Goal: Information Seeking & Learning: Check status

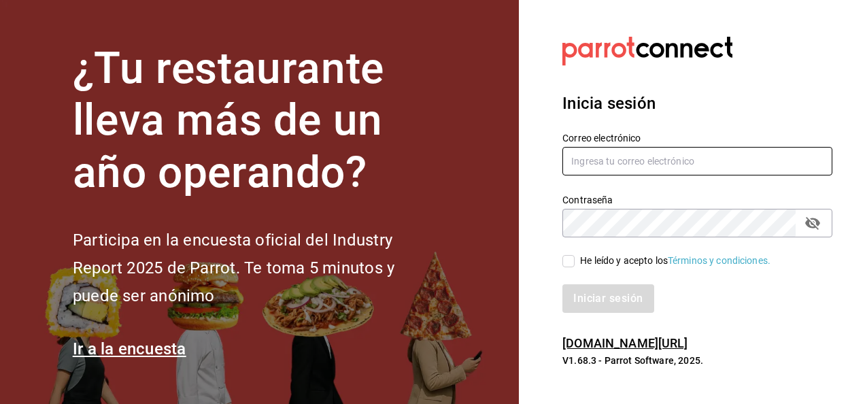
type input "[EMAIL_ADDRESS][PERSON_NAME][DOMAIN_NAME]"
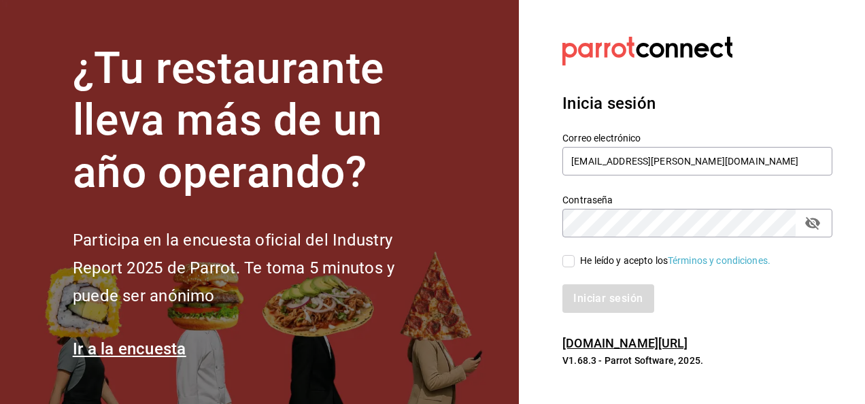
click at [574, 265] on input "He leído y acepto los Términos y condiciones." at bounding box center [569, 261] width 12 height 12
checkbox input "true"
click at [593, 295] on button "Iniciar sesión" at bounding box center [609, 298] width 93 height 29
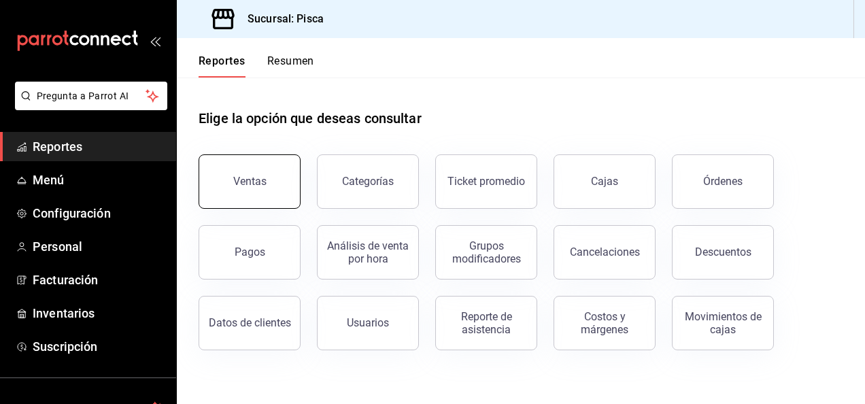
click at [251, 180] on div "Ventas" at bounding box center [249, 181] width 33 height 13
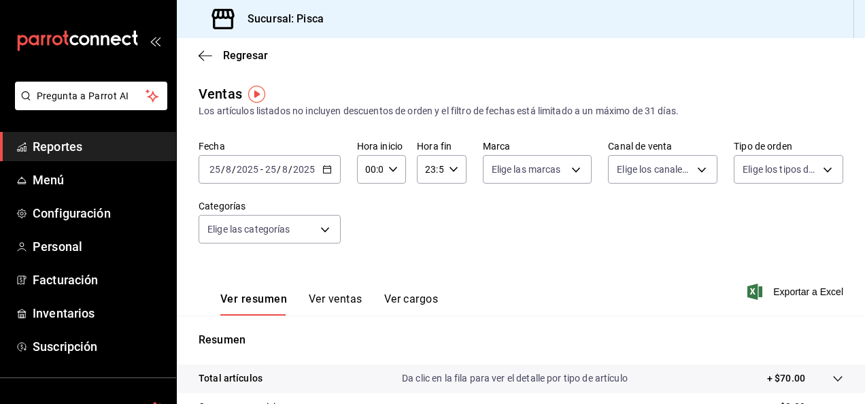
click at [326, 167] on icon "button" at bounding box center [327, 170] width 10 height 10
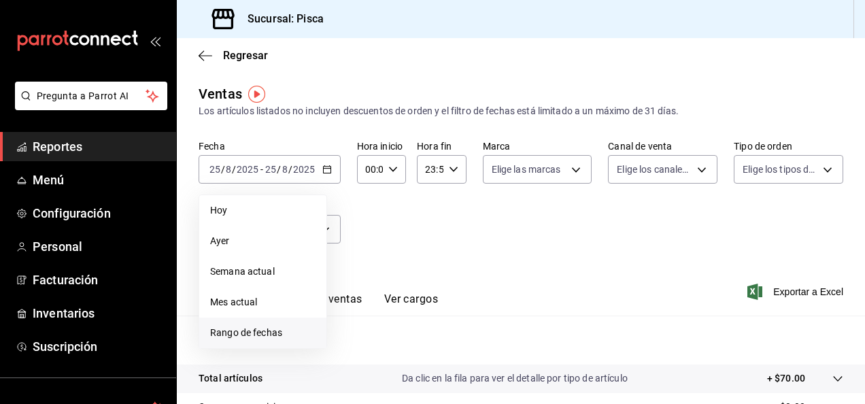
click at [261, 330] on span "Rango de fechas" at bounding box center [262, 333] width 105 height 14
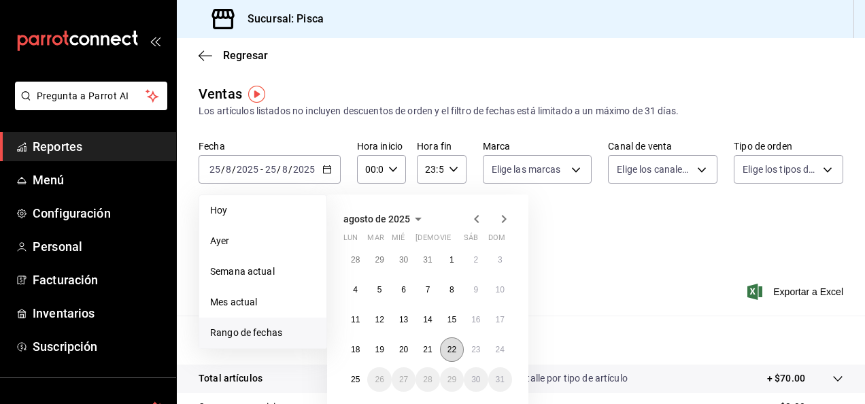
click at [453, 343] on button "22" at bounding box center [452, 349] width 24 height 24
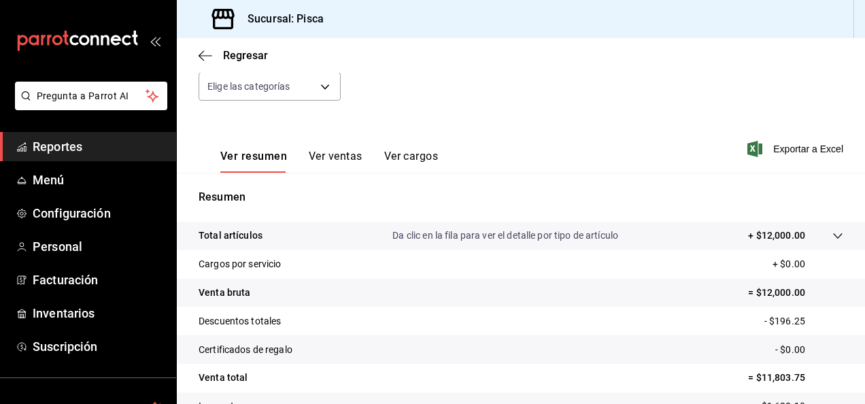
scroll to position [248, 0]
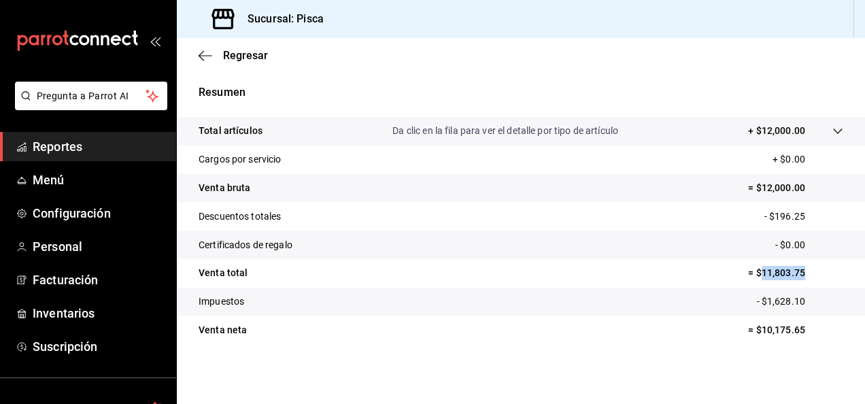
drag, startPoint x: 751, startPoint y: 271, endPoint x: 797, endPoint y: 273, distance: 46.3
click at [797, 273] on p "= $11,803.75" at bounding box center [795, 273] width 95 height 14
copy p "11,803.75"
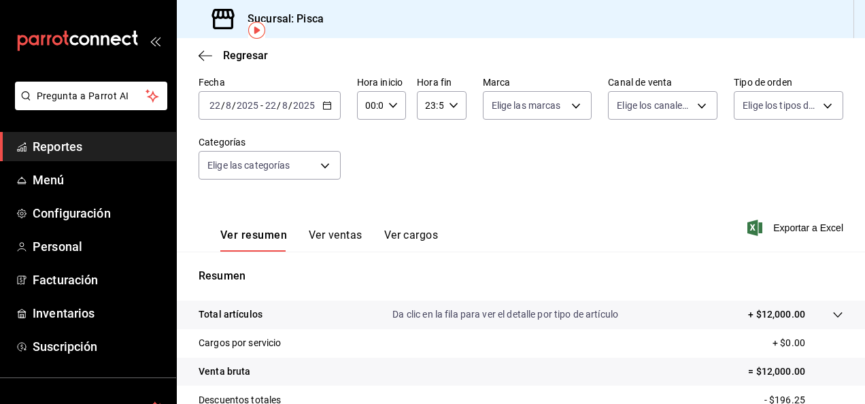
click at [335, 105] on div "2025-08-22 22 / 8 / 2025 - 2025-08-22 22 / 8 / 2025" at bounding box center [270, 105] width 142 height 29
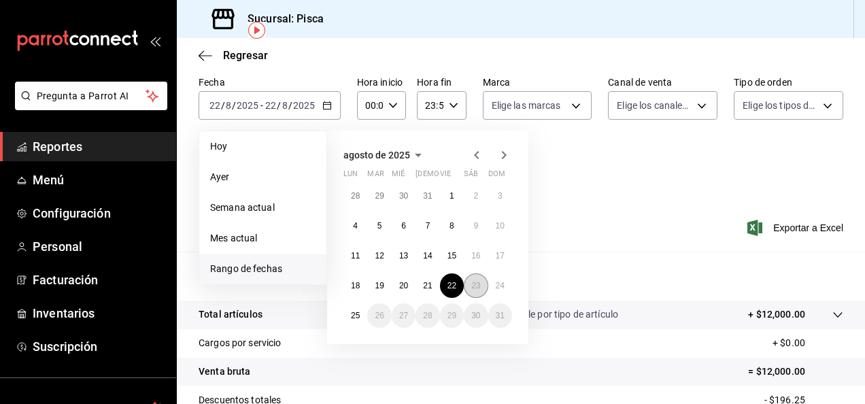
click at [477, 282] on abbr "23" at bounding box center [475, 286] width 9 height 10
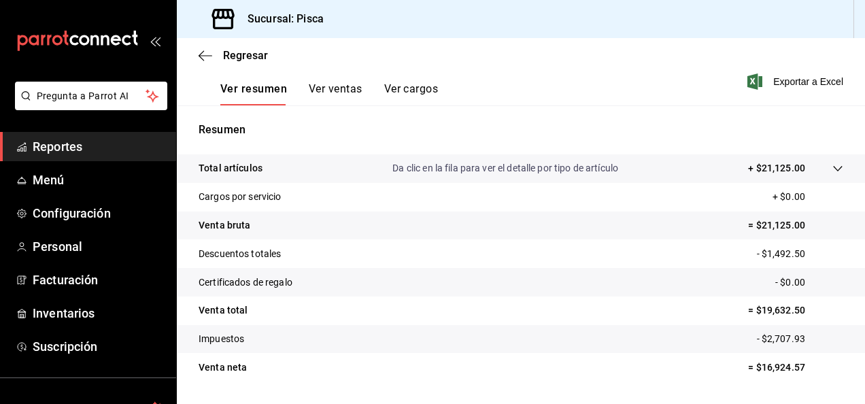
scroll to position [248, 0]
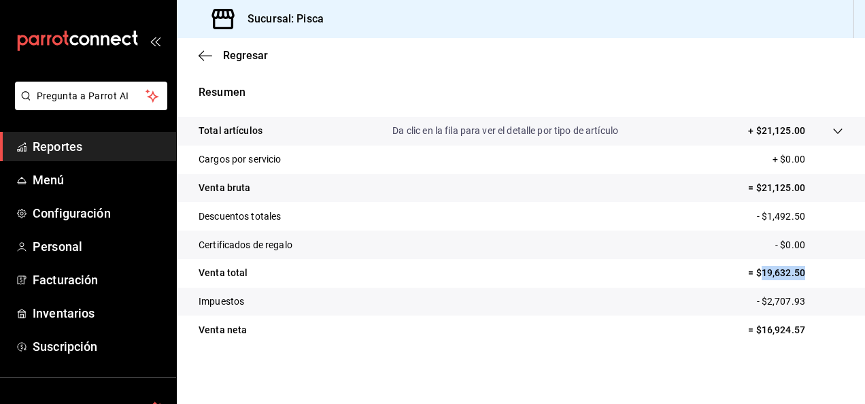
drag, startPoint x: 750, startPoint y: 271, endPoint x: 805, endPoint y: 269, distance: 54.5
click at [805, 269] on p "= $19,632.50" at bounding box center [795, 273] width 95 height 14
copy p "19,632.50"
click at [805, 269] on p "= $19,632.50" at bounding box center [795, 273] width 95 height 14
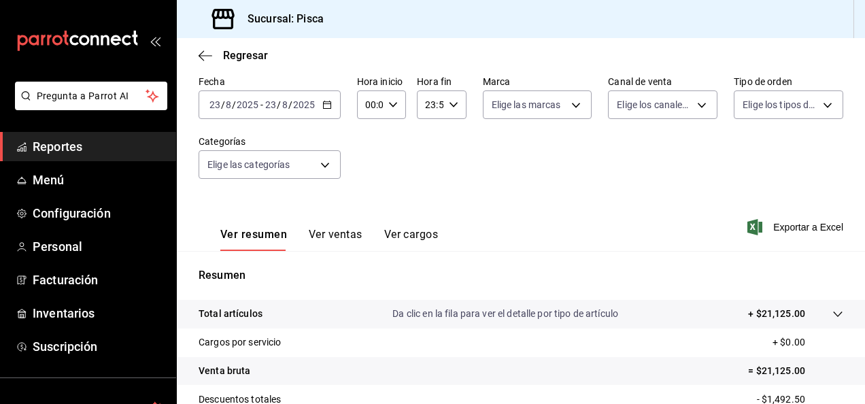
click at [326, 107] on icon "button" at bounding box center [327, 105] width 10 height 10
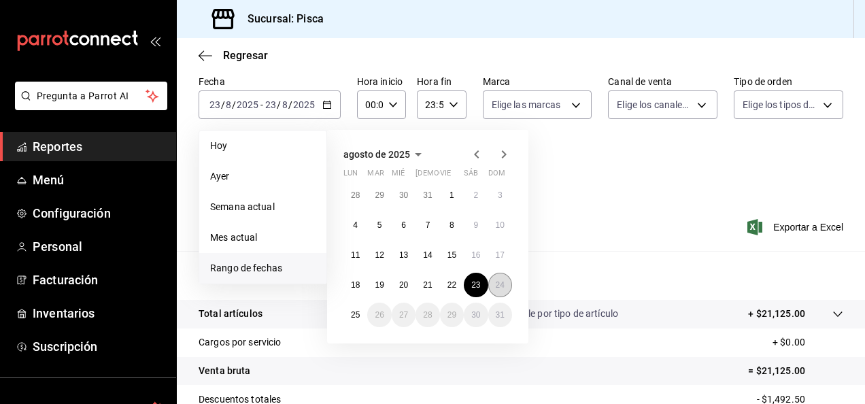
click at [498, 286] on abbr "24" at bounding box center [500, 285] width 9 height 10
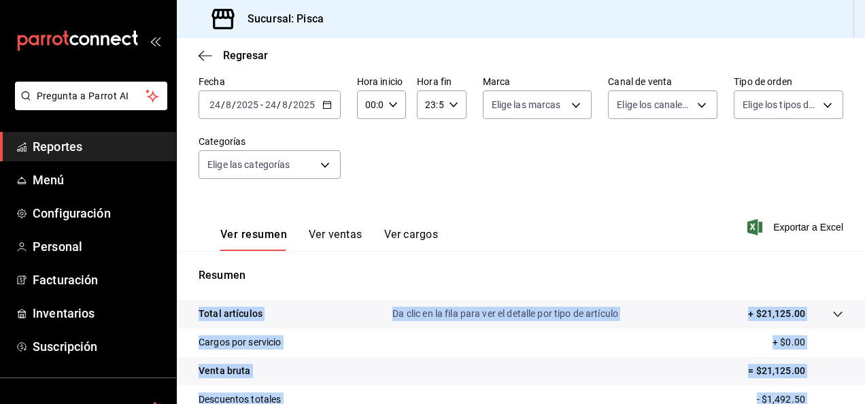
click at [498, 286] on div "Resumen Total artículos Da clic en la fila para ver el detalle por tipo de artí…" at bounding box center [521, 405] width 688 height 276
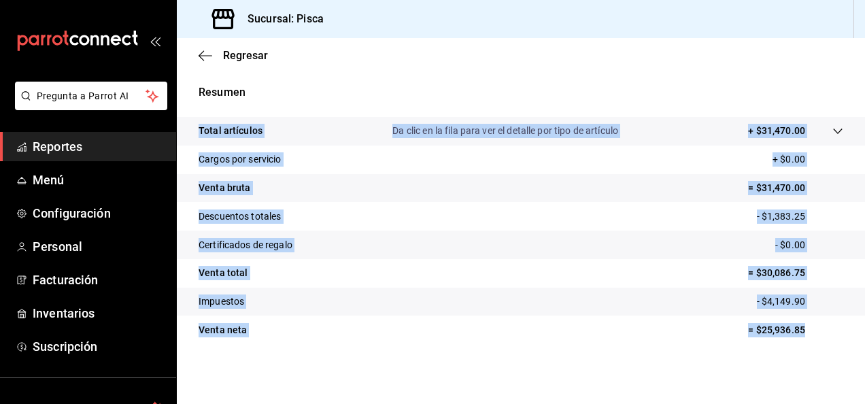
click at [563, 368] on div "Ventas Los artículos listados no incluyen descuentos de orden y el filtro de fe…" at bounding box center [521, 109] width 688 height 546
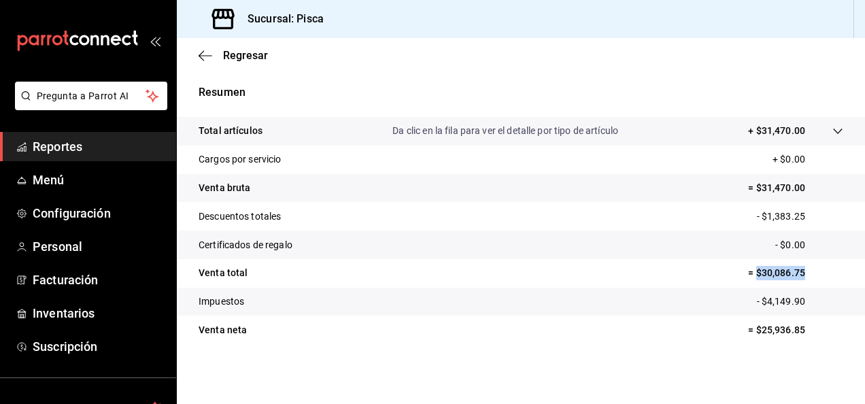
drag, startPoint x: 748, startPoint y: 268, endPoint x: 816, endPoint y: 267, distance: 68.0
click at [816, 267] on p "= $30,086.75" at bounding box center [795, 273] width 95 height 14
copy p "$30,086.75"
